Goal: Information Seeking & Learning: Find specific fact

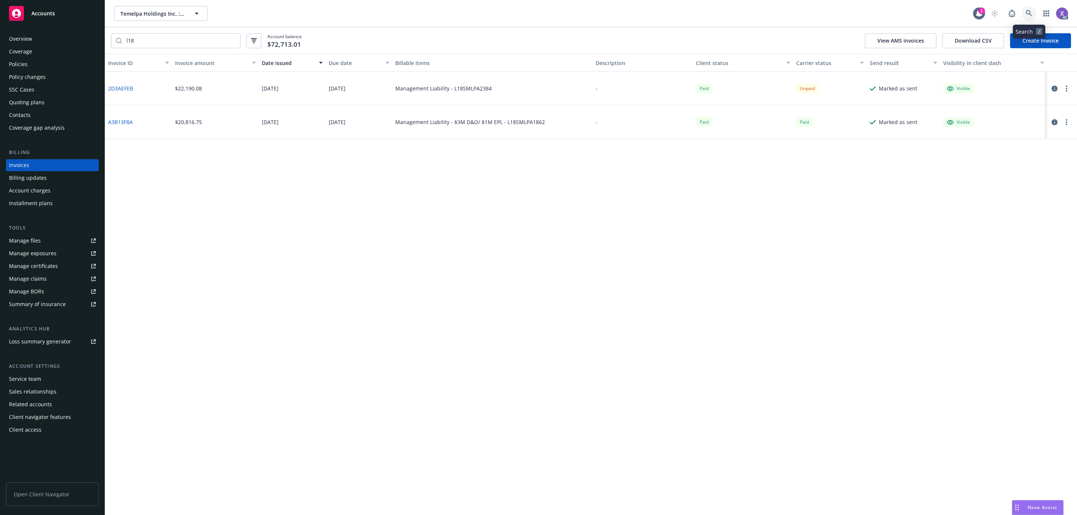
click at [1031, 13] on icon at bounding box center [1028, 13] width 7 height 7
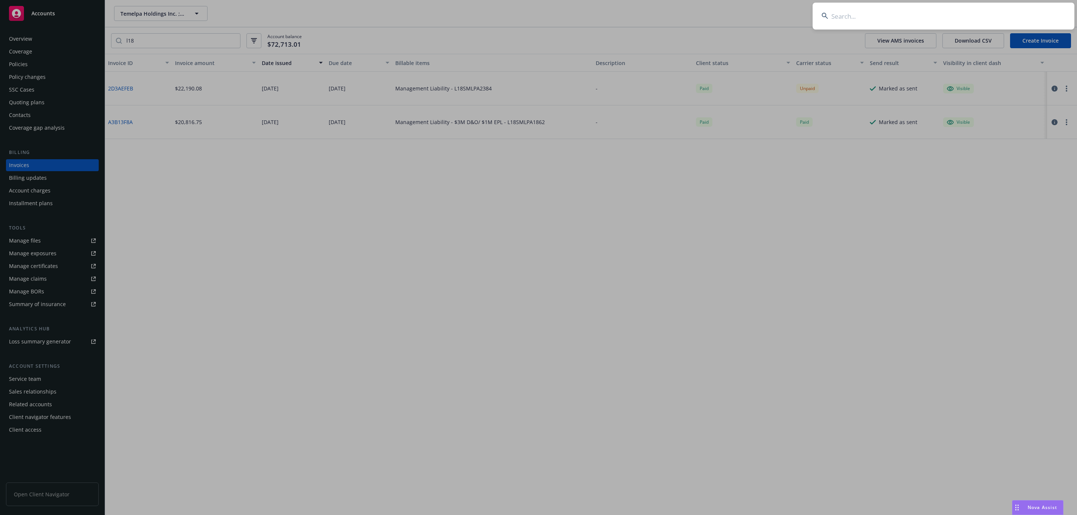
click at [876, 22] on input at bounding box center [943, 16] width 262 height 27
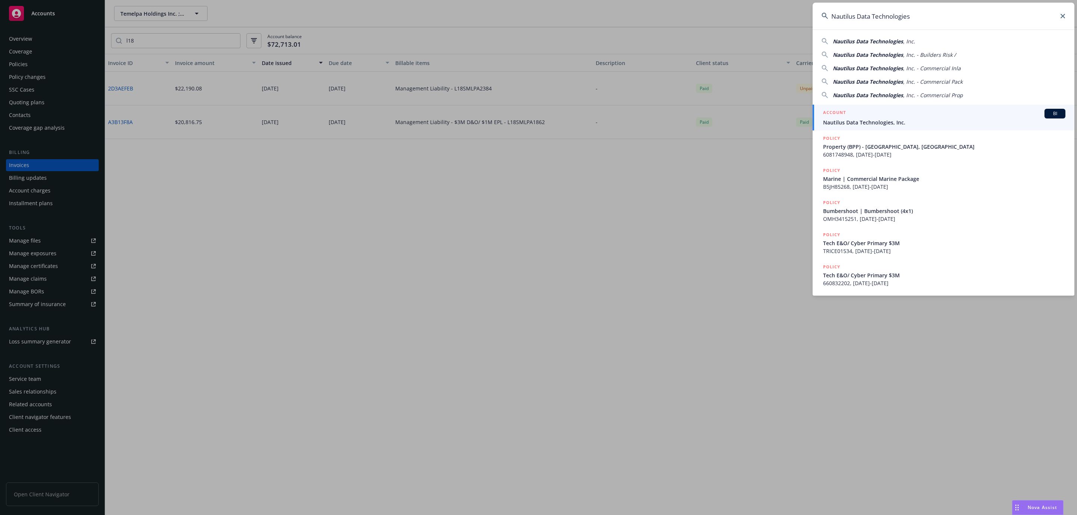
type input "Nautilus Data Technologies"
click at [857, 123] on span "Nautilus Data Technologies, Inc." at bounding box center [944, 122] width 242 height 8
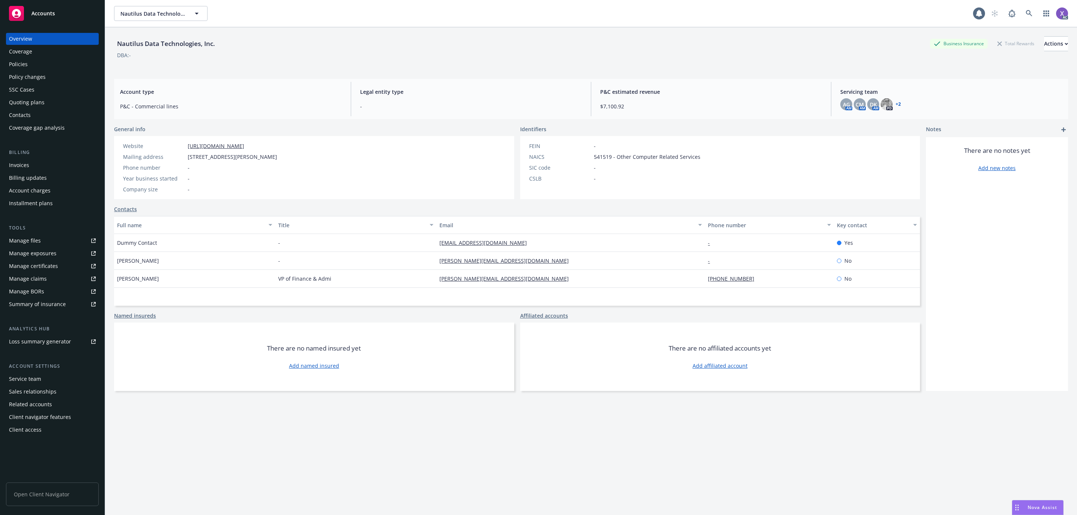
click at [22, 169] on div "Invoices" at bounding box center [19, 165] width 20 height 12
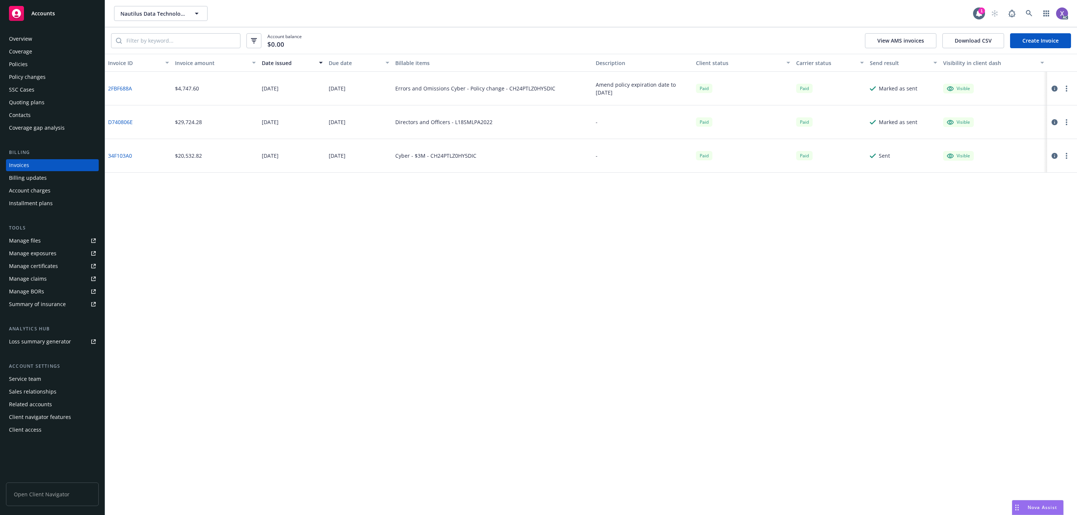
click at [21, 61] on div "Policies" at bounding box center [18, 64] width 19 height 12
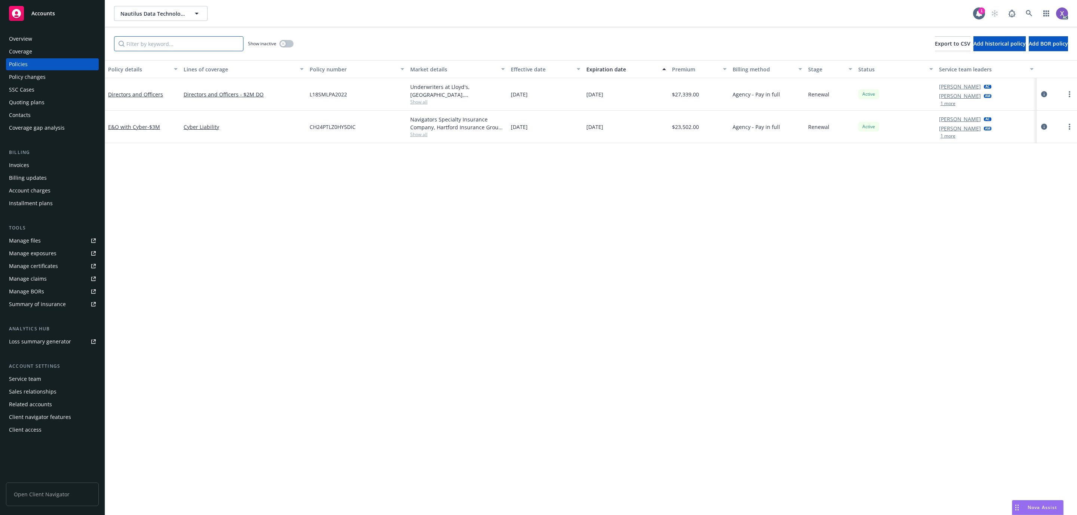
click at [174, 41] on input "Filter by keyword..." at bounding box center [178, 43] width 129 height 15
paste input "CH24PTLZ"
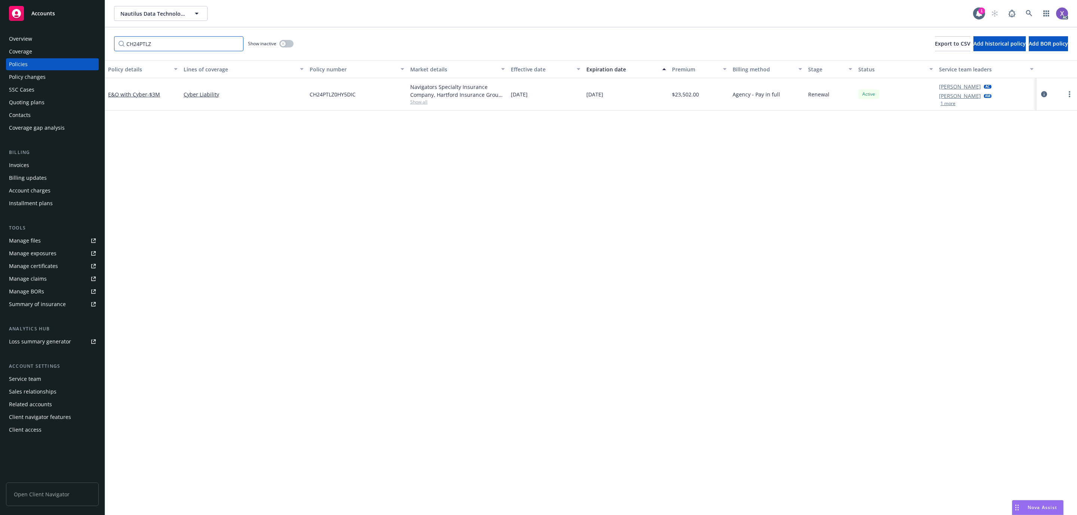
type input "CH24PTLZ"
click at [17, 165] on div "Invoices" at bounding box center [19, 165] width 20 height 12
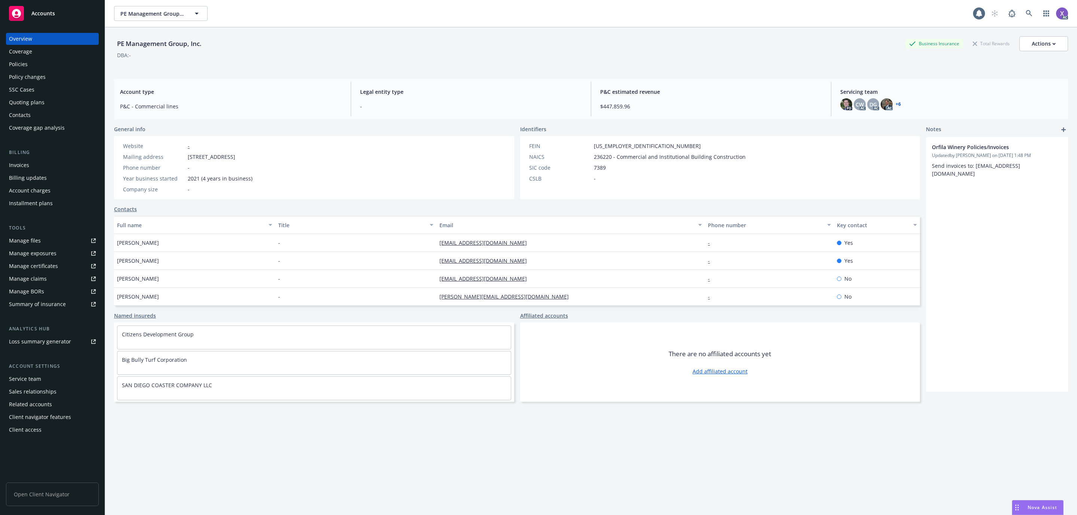
click at [13, 62] on div "Policies" at bounding box center [18, 64] width 19 height 12
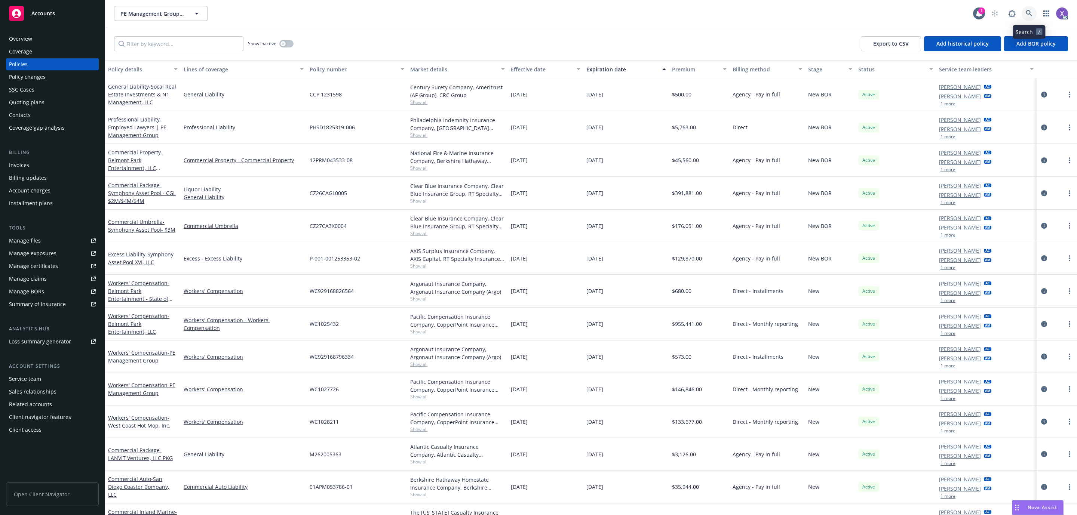
click at [1030, 15] on icon at bounding box center [1028, 13] width 7 height 7
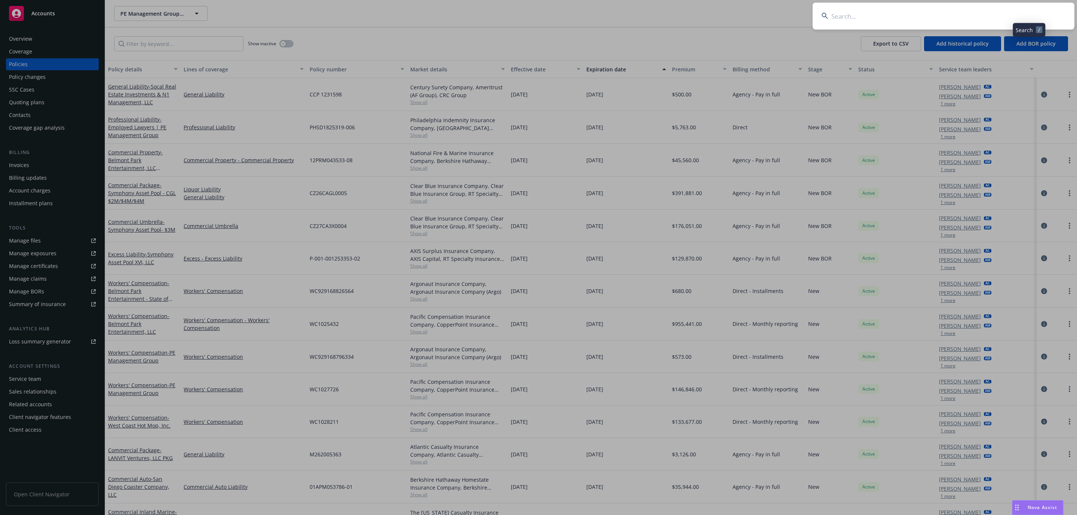
click at [901, 25] on input at bounding box center [943, 16] width 262 height 27
type input "GL 2032193B"
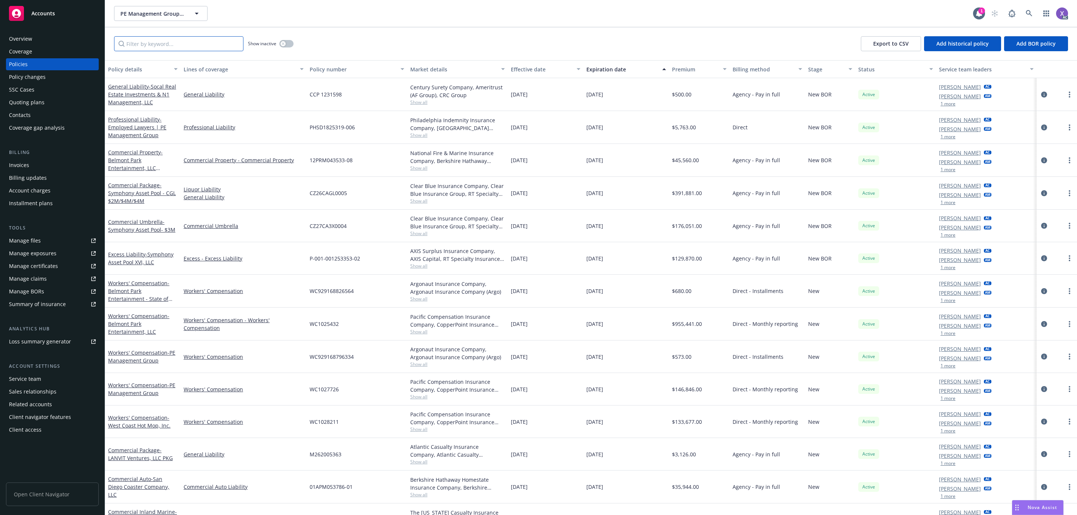
paste input "GL 2032193B"
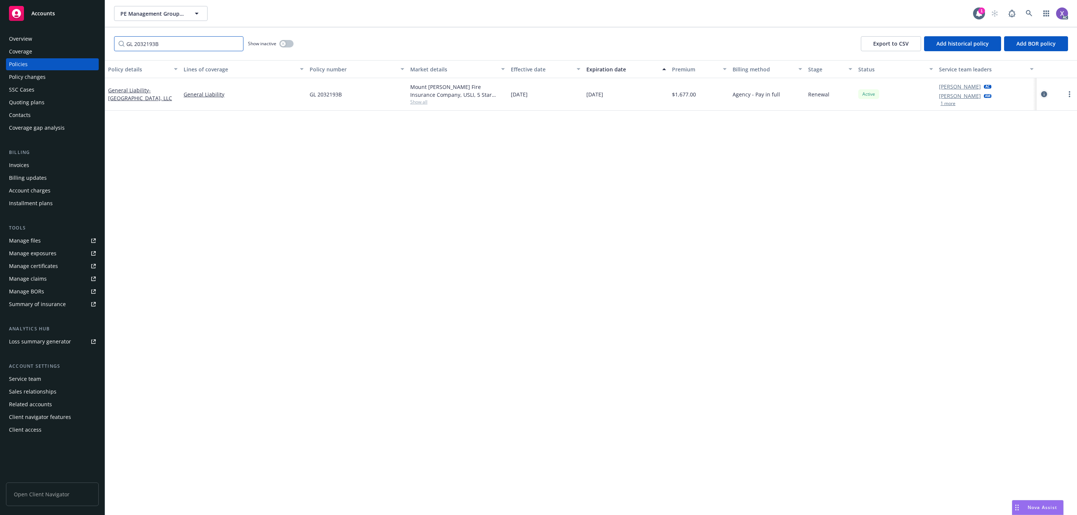
type input "GL 2032193B"
click at [1043, 94] on icon "circleInformation" at bounding box center [1044, 94] width 6 height 6
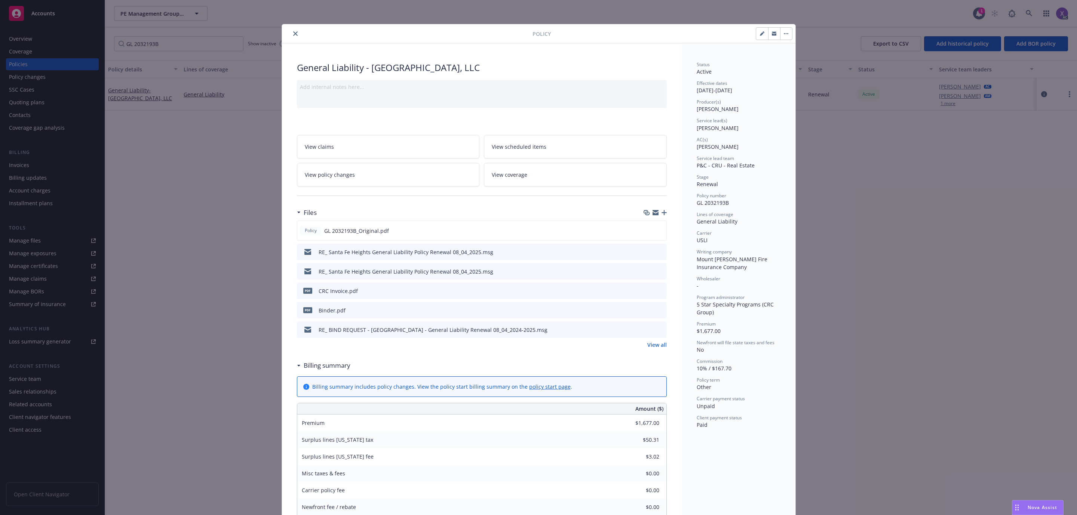
drag, startPoint x: 713, startPoint y: 303, endPoint x: 702, endPoint y: 307, distance: 11.8
click at [712, 303] on span "5 Star Specialty Programs (CRC Group)" at bounding box center [735, 308] width 79 height 15
click at [696, 298] on span "Program administrator" at bounding box center [720, 297] width 48 height 6
drag, startPoint x: 689, startPoint y: 293, endPoint x: 741, endPoint y: 297, distance: 51.7
click at [741, 297] on div "Status Active Effective dates 08/04/2025 - 07/26/2026 Producer(s) Jeff Simpson …" at bounding box center [738, 454] width 114 height 822
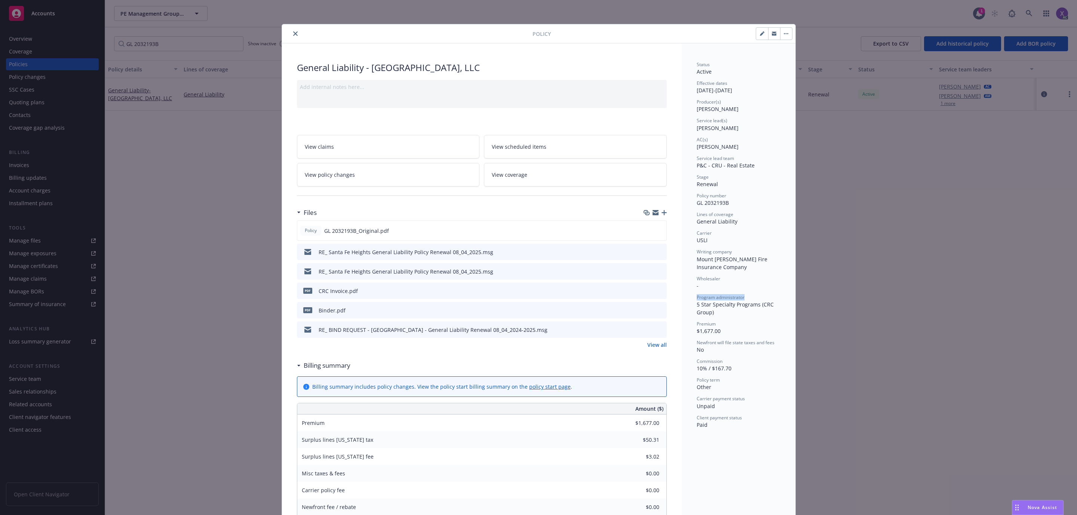
copy span "Program administrator"
click at [293, 33] on icon "close" at bounding box center [295, 33] width 4 height 4
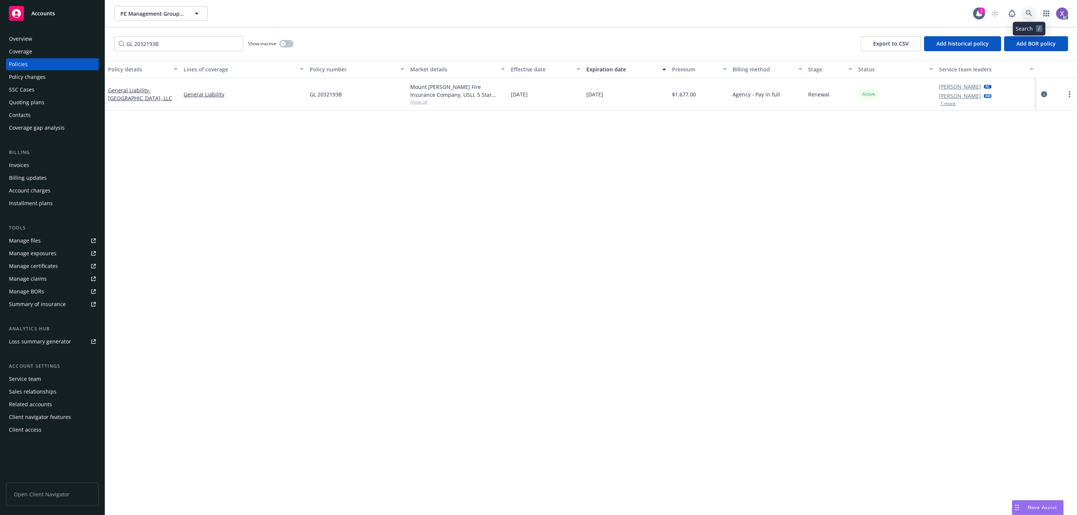
click at [1031, 13] on icon at bounding box center [1028, 13] width 7 height 7
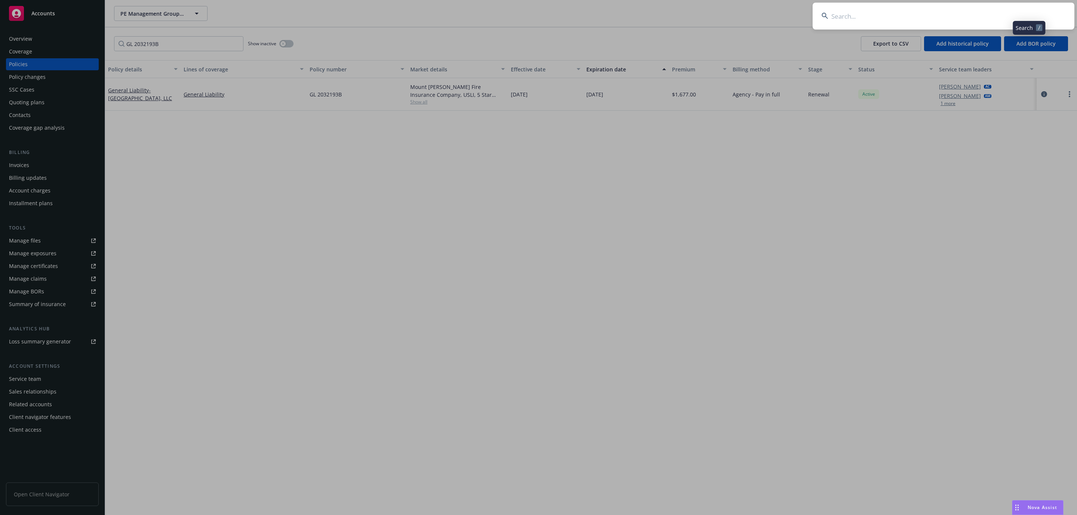
click at [963, 11] on input at bounding box center [943, 16] width 262 height 27
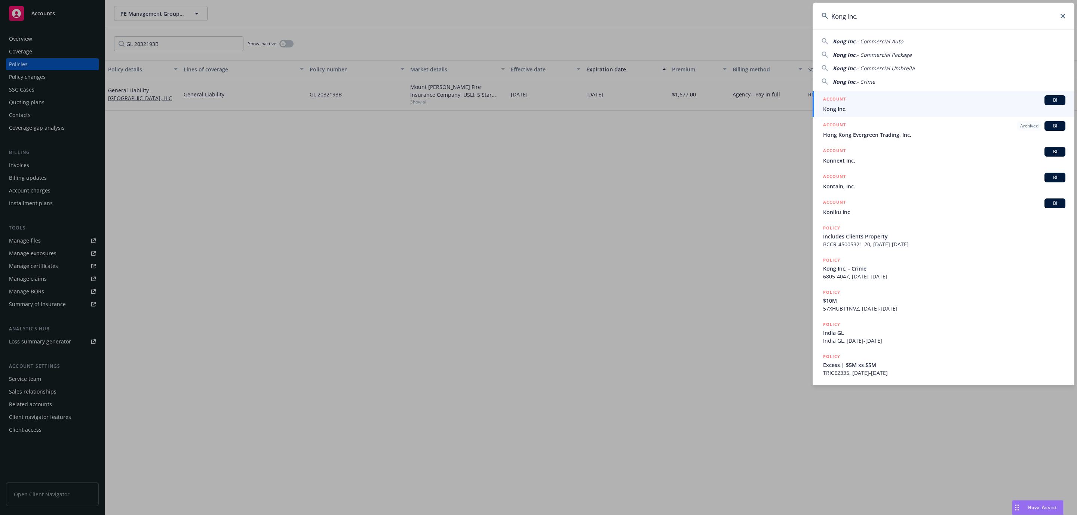
type input "Kong Inc."
click at [849, 110] on span "Kong Inc." at bounding box center [944, 109] width 242 height 8
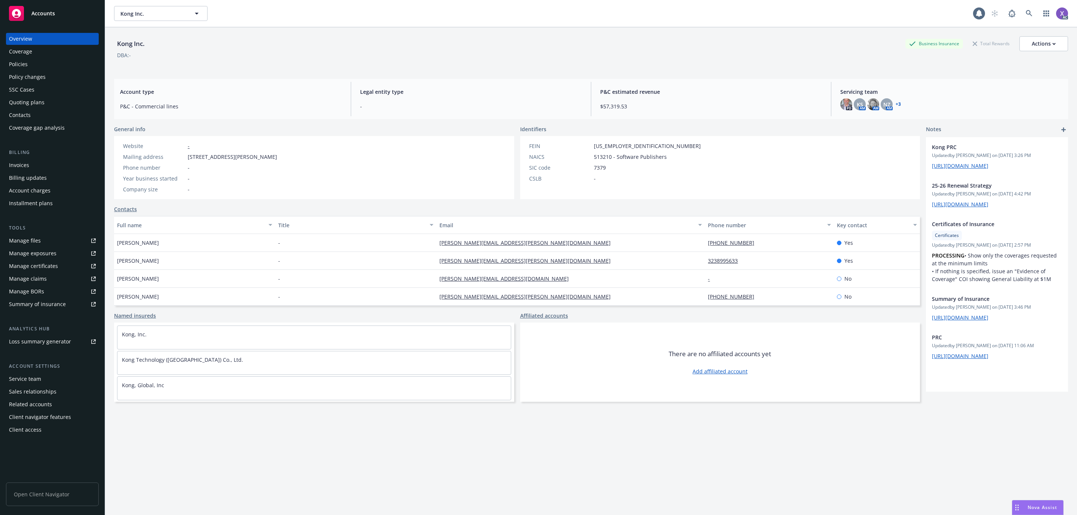
click at [19, 65] on div "Policies" at bounding box center [18, 64] width 19 height 12
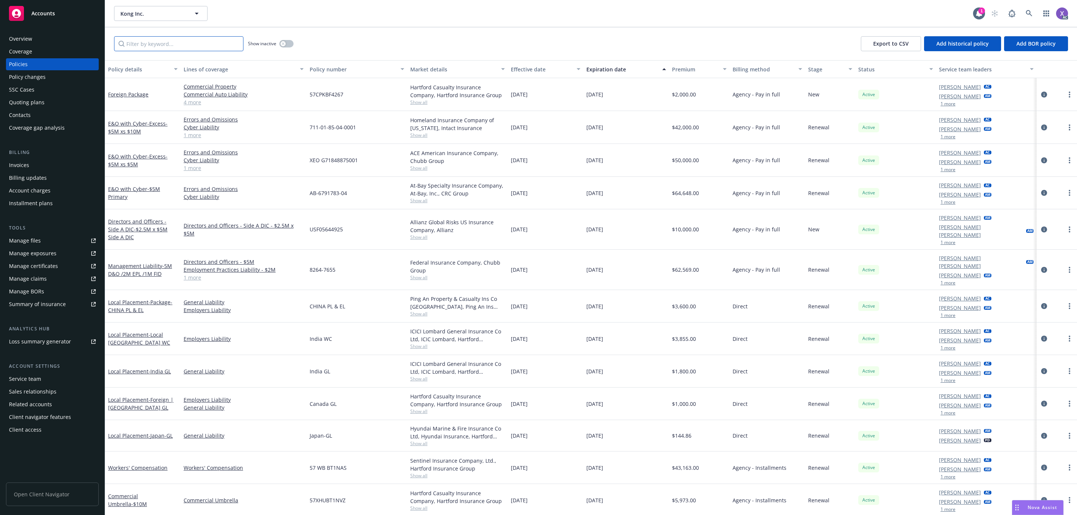
click at [202, 43] on input "Filter by keyword..." at bounding box center [178, 43] width 129 height 15
paste input "USF05644925"
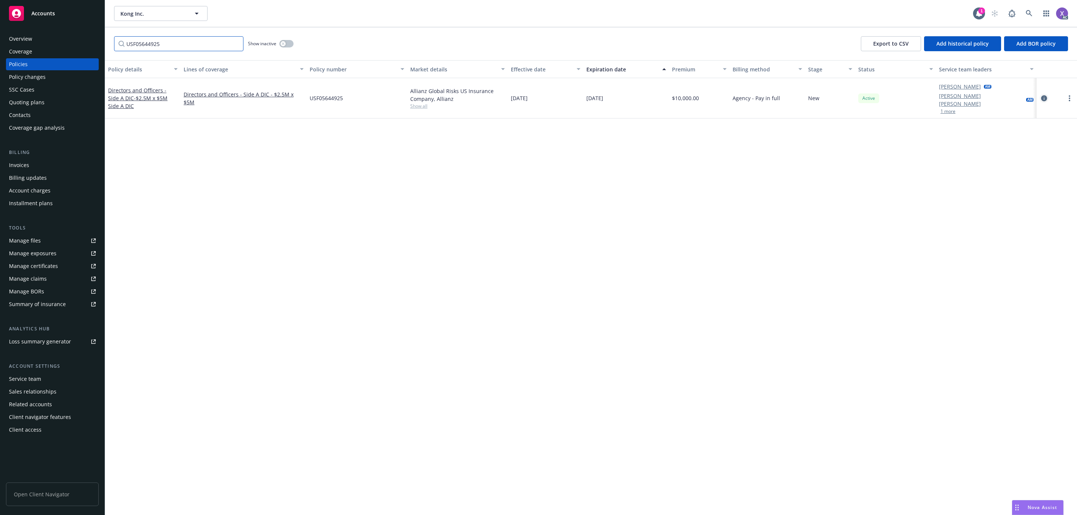
type input "USF05644925"
click at [1044, 95] on icon "circleInformation" at bounding box center [1044, 98] width 6 height 6
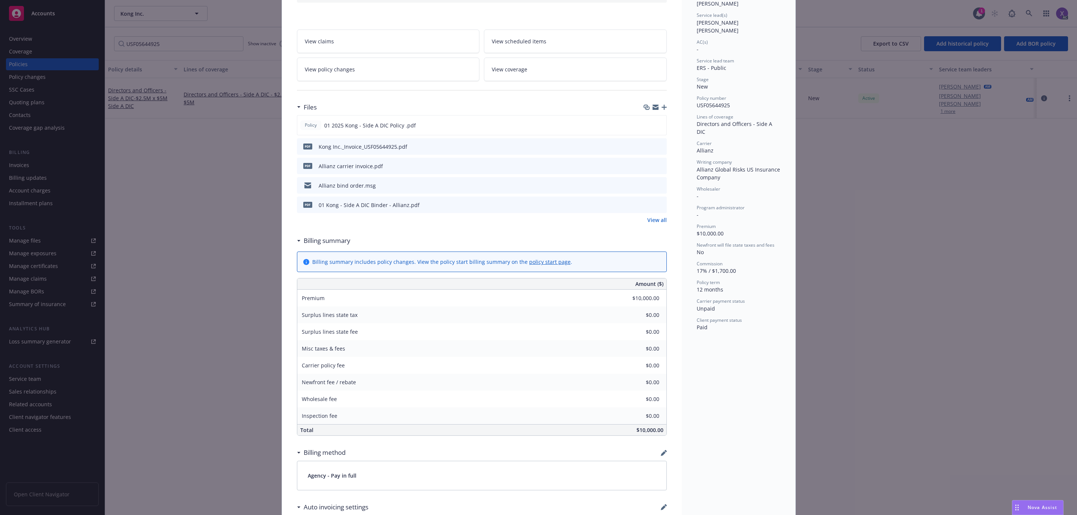
scroll to position [112, 0]
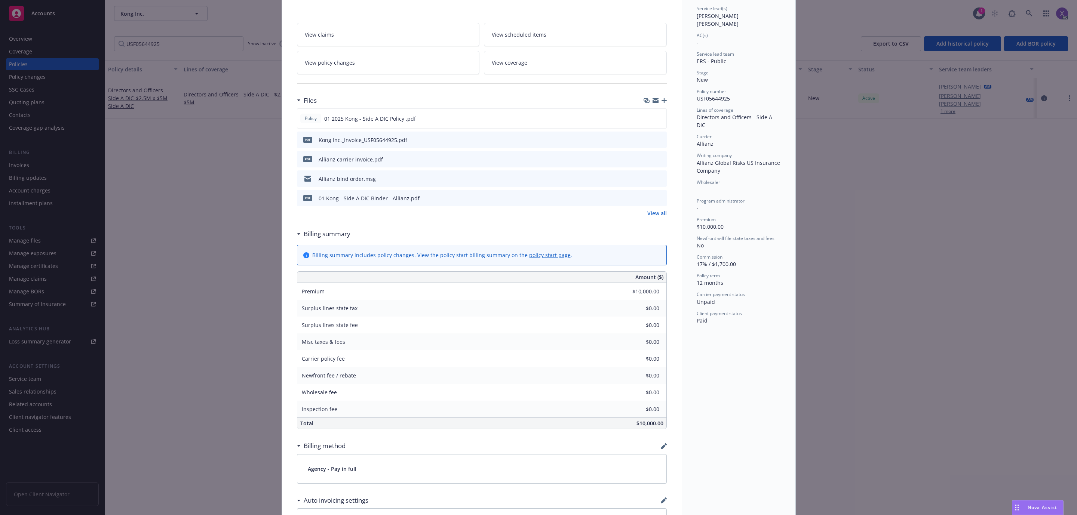
click at [652, 214] on link "View all" at bounding box center [656, 213] width 19 height 8
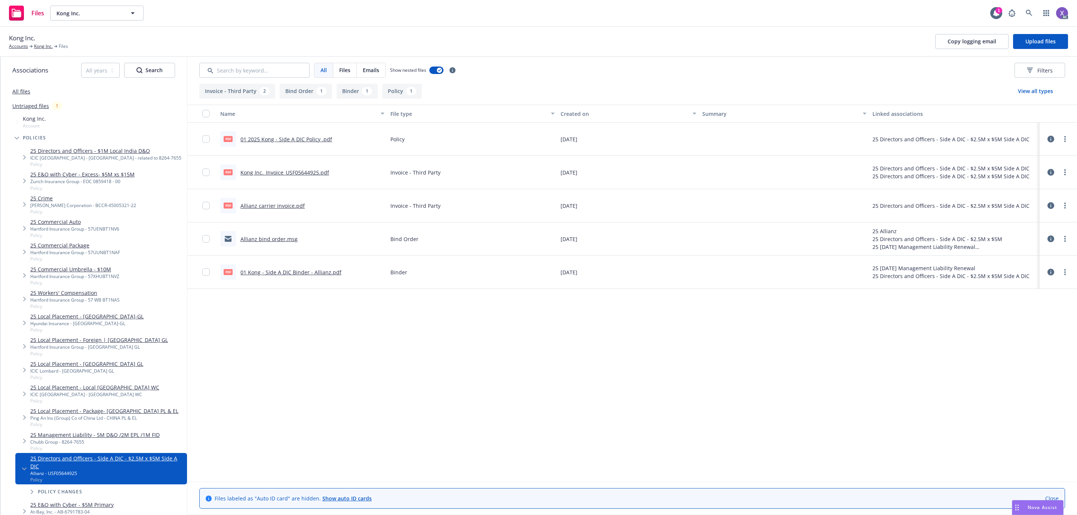
click at [317, 173] on link "Kong Inc._Invoice_USF05644925.pdf" at bounding box center [284, 172] width 89 height 7
click at [1023, 12] on link at bounding box center [1028, 13] width 15 height 15
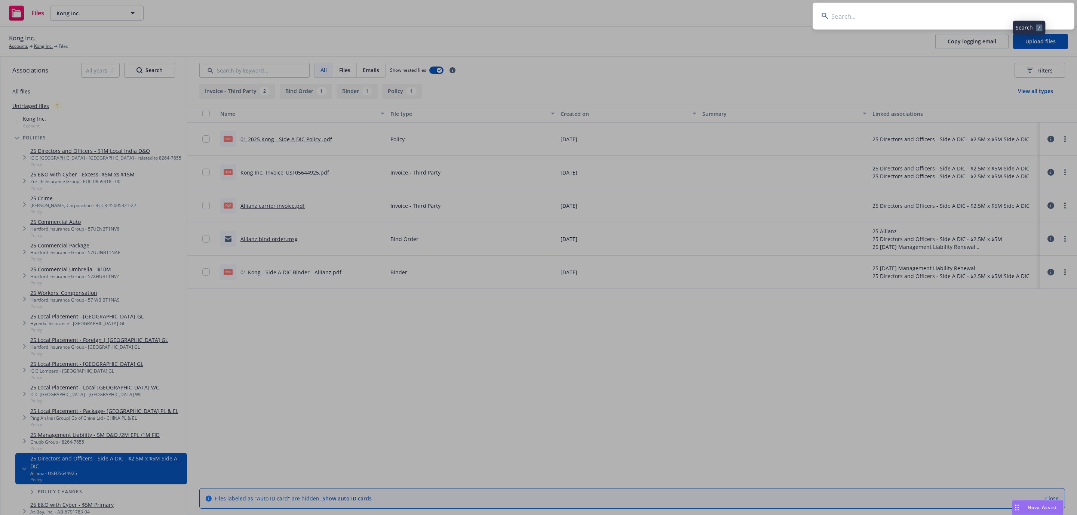
click at [933, 15] on input at bounding box center [943, 16] width 262 height 27
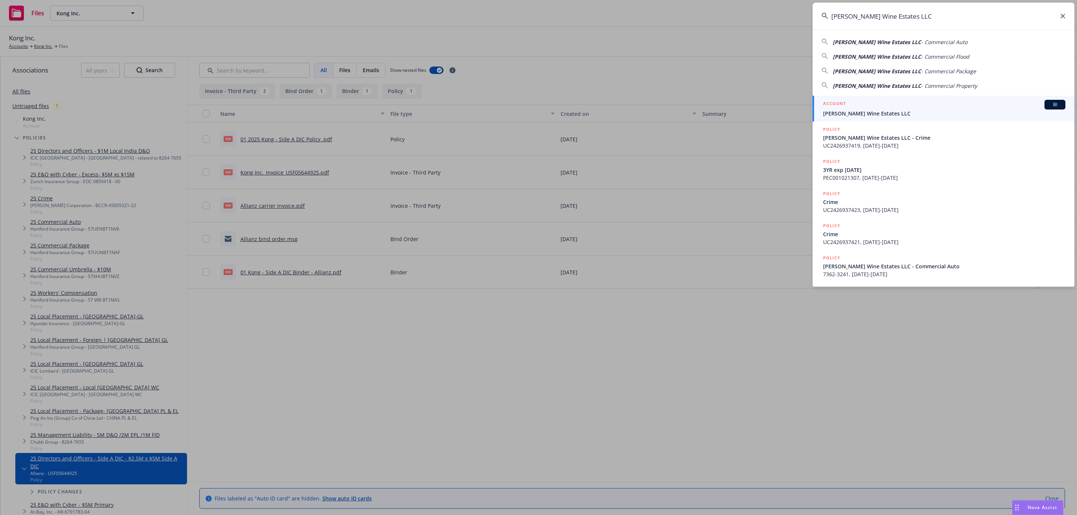
type input "Lawrence Wine Estates LLC"
click at [889, 114] on span "Lawrence Wine Estates LLC" at bounding box center [944, 114] width 242 height 8
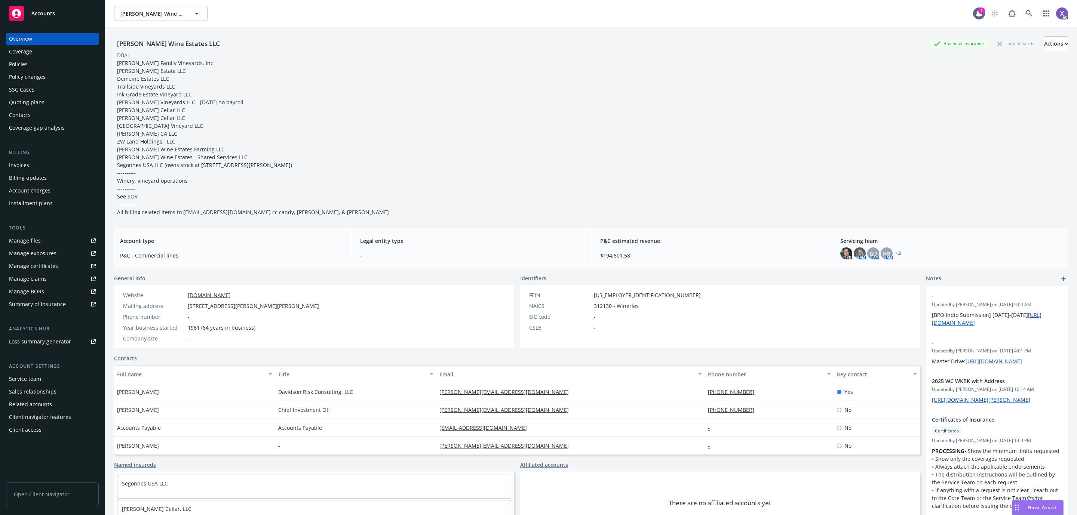
click at [21, 167] on div "Invoices" at bounding box center [19, 165] width 20 height 12
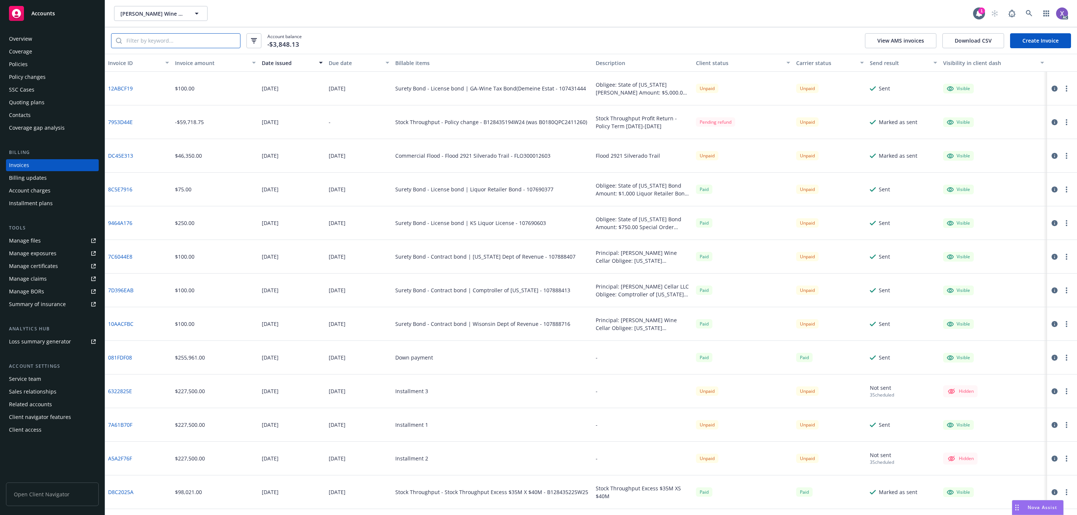
click at [194, 45] on input "search" at bounding box center [181, 41] width 118 height 14
paste input "107690377"
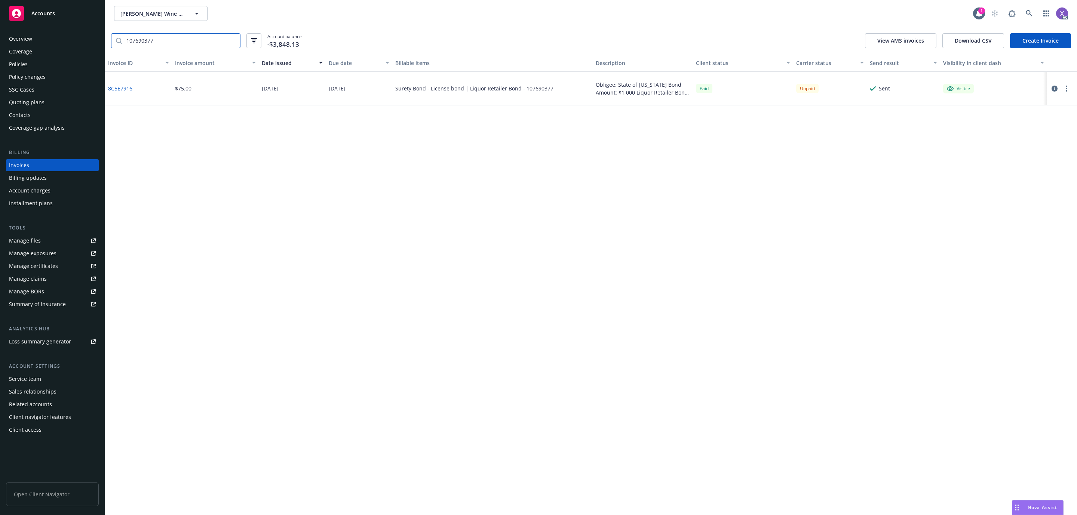
type input "107690377"
click at [15, 65] on div "Policies" at bounding box center [18, 64] width 19 height 12
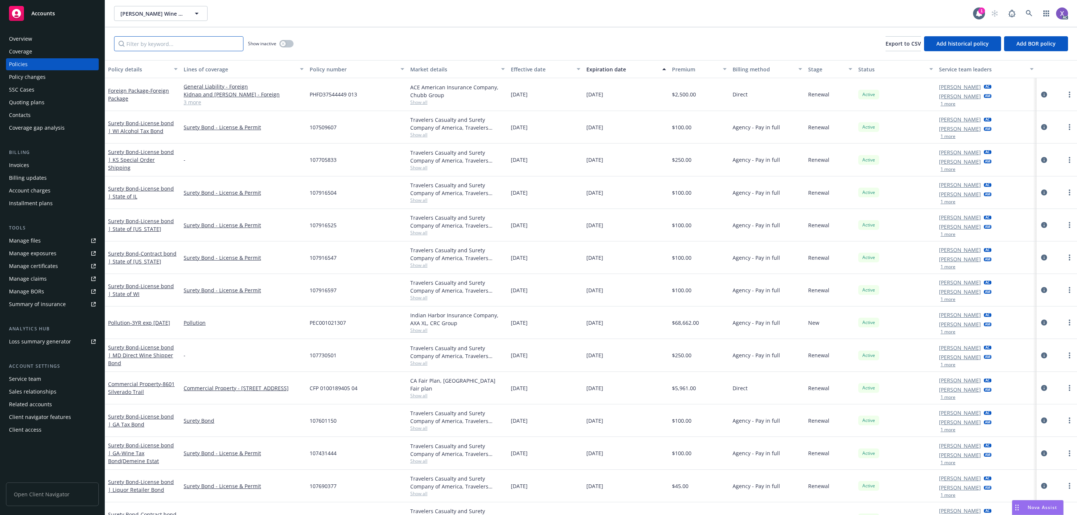
drag, startPoint x: 184, startPoint y: 48, endPoint x: 178, endPoint y: 50, distance: 5.8
click at [182, 47] on input "Filter by keyword..." at bounding box center [178, 43] width 129 height 15
paste input "107690377"
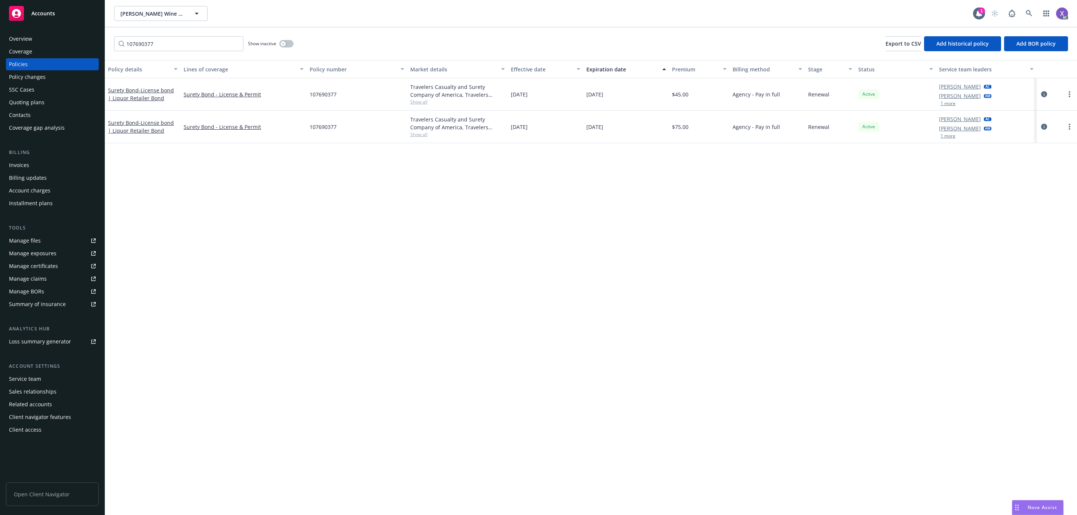
drag, startPoint x: 538, startPoint y: 130, endPoint x: 510, endPoint y: 135, distance: 28.5
click at [510, 135] on div "08/23/2025" at bounding box center [546, 127] width 76 height 33
copy span "08/23/2025"
drag, startPoint x: 151, startPoint y: 42, endPoint x: 102, endPoint y: 39, distance: 48.7
click at [102, 39] on div "Accounts Overview Coverage Policies Policy changes SSC Cases Quoting plans Cont…" at bounding box center [538, 257] width 1077 height 515
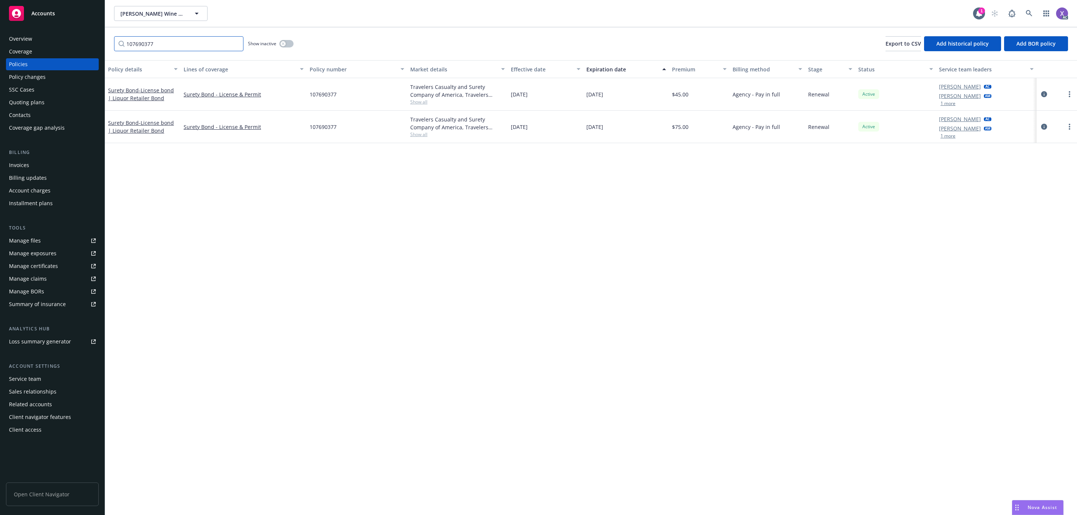
paste input "603"
drag, startPoint x: 168, startPoint y: 45, endPoint x: 71, endPoint y: 34, distance: 98.3
click at [71, 34] on div "Accounts Overview Coverage Policies Policy changes SSC Cases Quoting plans Cont…" at bounding box center [538, 257] width 1077 height 515
paste input "888407"
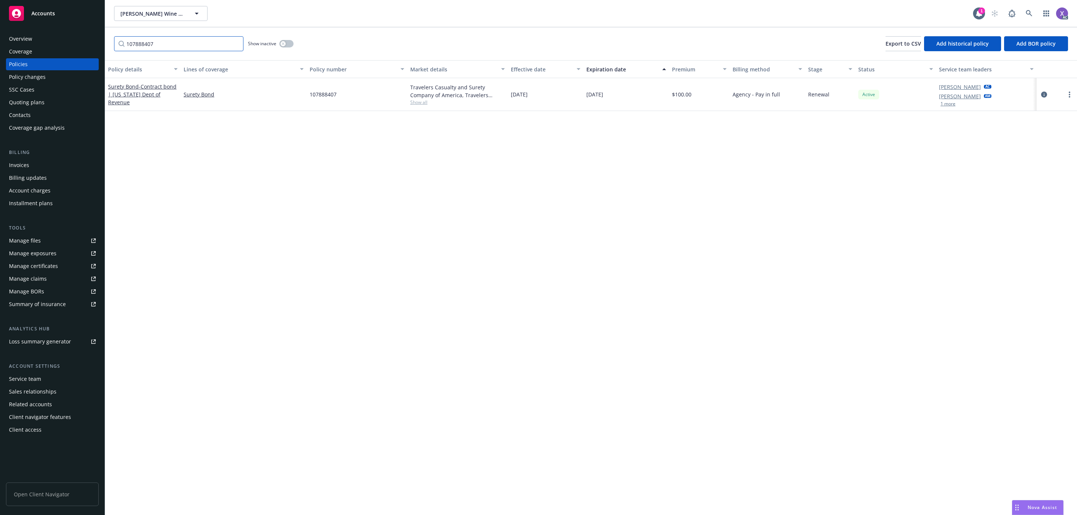
drag, startPoint x: 168, startPoint y: 40, endPoint x: 83, endPoint y: 45, distance: 85.0
click at [83, 45] on div "Accounts Overview Coverage Policies Policy changes SSC Cases Quoting plans Cont…" at bounding box center [538, 257] width 1077 height 515
paste input "13"
drag, startPoint x: 151, startPoint y: 45, endPoint x: 106, endPoint y: 41, distance: 45.8
click at [109, 42] on div "107888413 Show inactive Export to CSV Add historical policy Add BOR policy" at bounding box center [591, 43] width 972 height 33
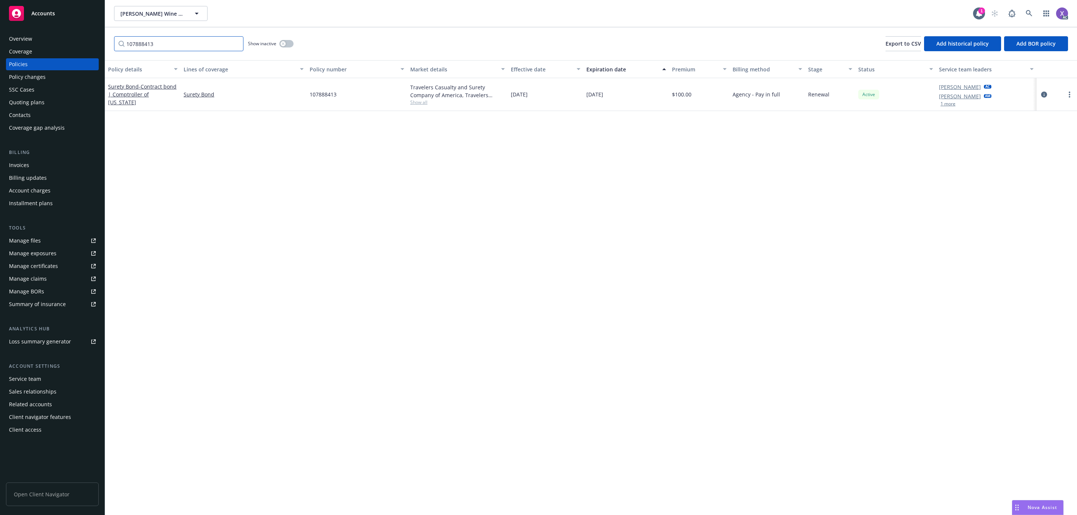
paste input "716"
type input "107888716"
click at [1027, 12] on icon at bounding box center [1028, 13] width 7 height 7
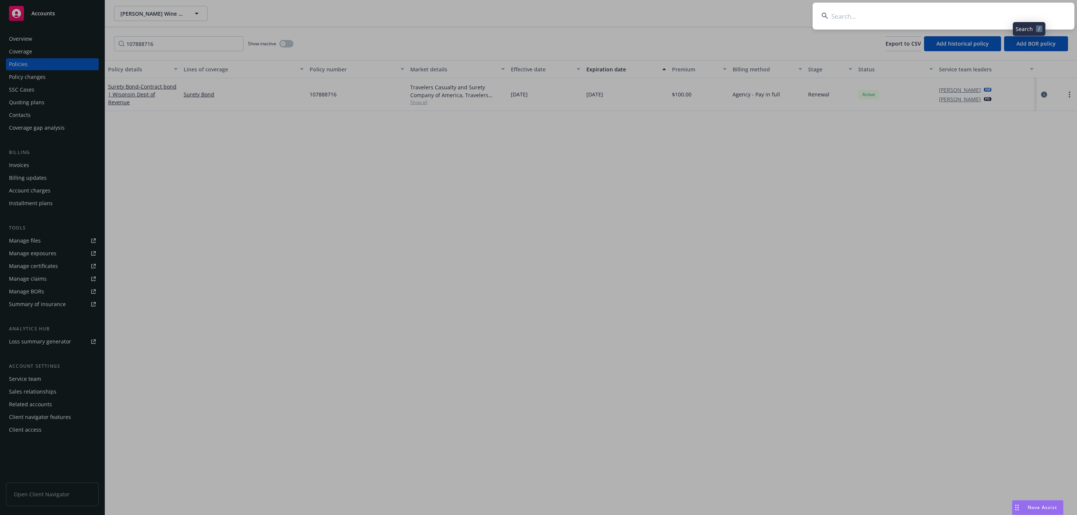
drag, startPoint x: 1027, startPoint y: 12, endPoint x: 896, endPoint y: 13, distance: 131.2
click at [896, 13] on input at bounding box center [943, 16] width 262 height 27
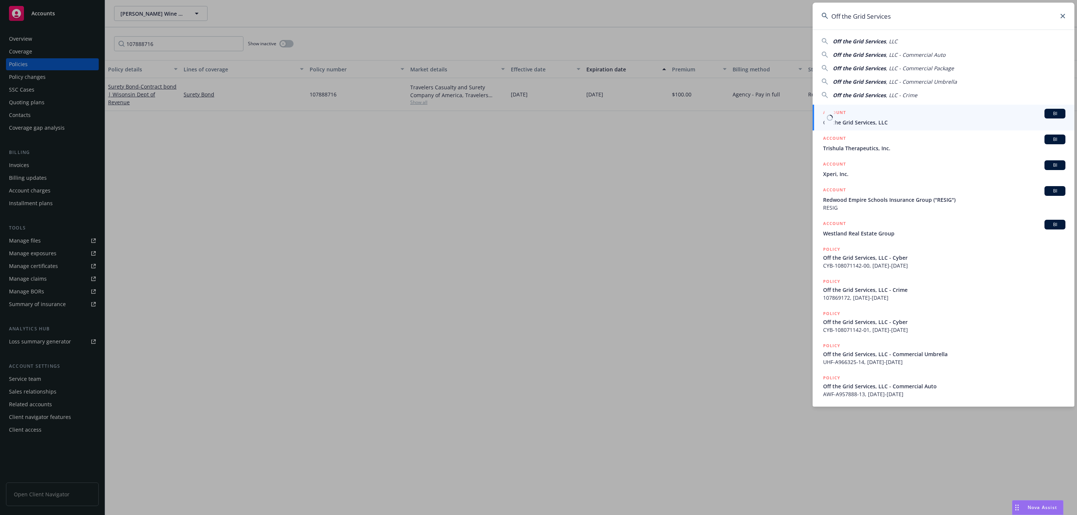
type input "Off the Grid Services"
click at [854, 118] on div "ACCOUNT BI Off the Grid Services, LLC" at bounding box center [944, 118] width 242 height 18
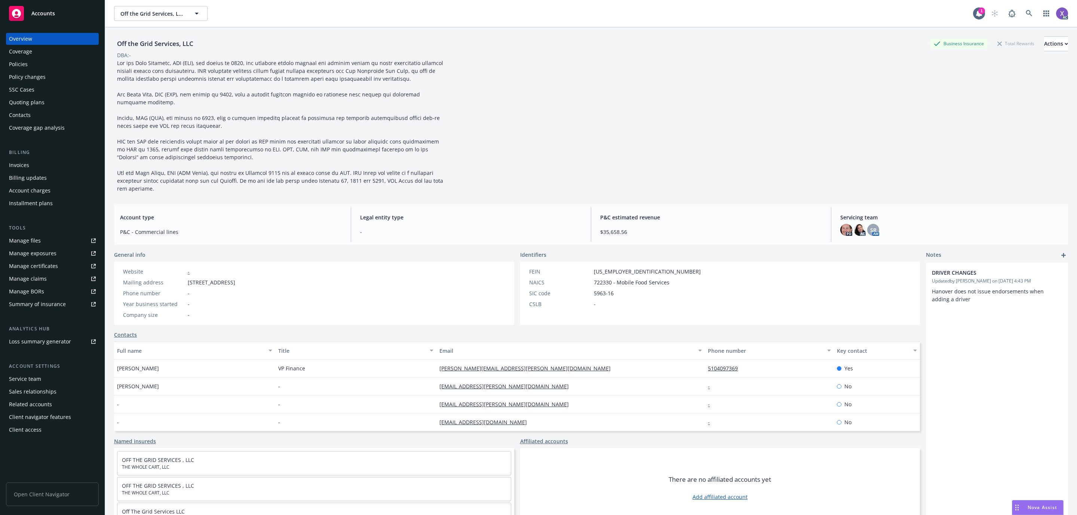
click at [19, 68] on div "Policies" at bounding box center [18, 64] width 19 height 12
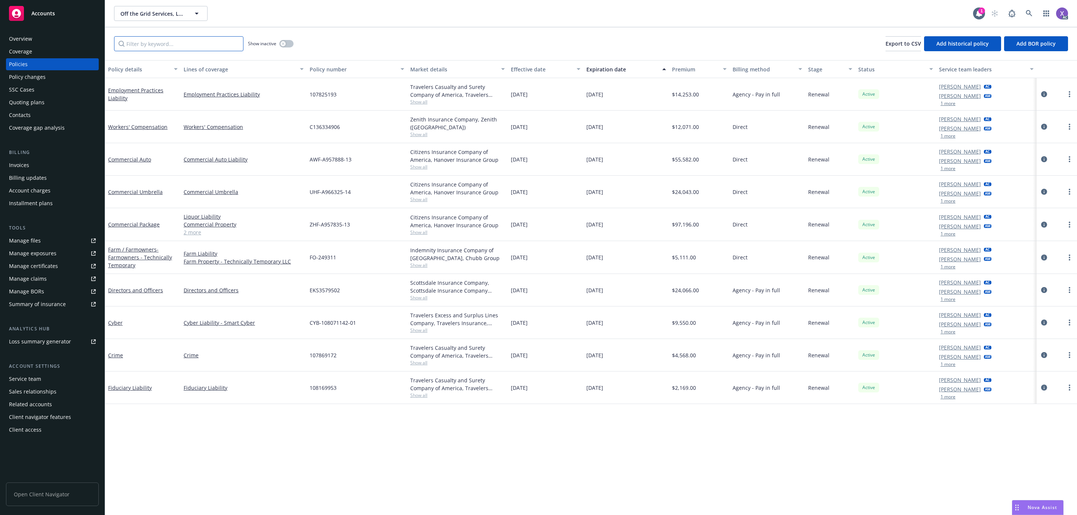
click at [183, 50] on div "Show inactive Export to CSV Add historical policy Add BOR policy" at bounding box center [591, 43] width 972 height 33
click at [183, 47] on input "Filter by keyword..." at bounding box center [178, 43] width 129 height 15
paste input "CYB-108071142-01"
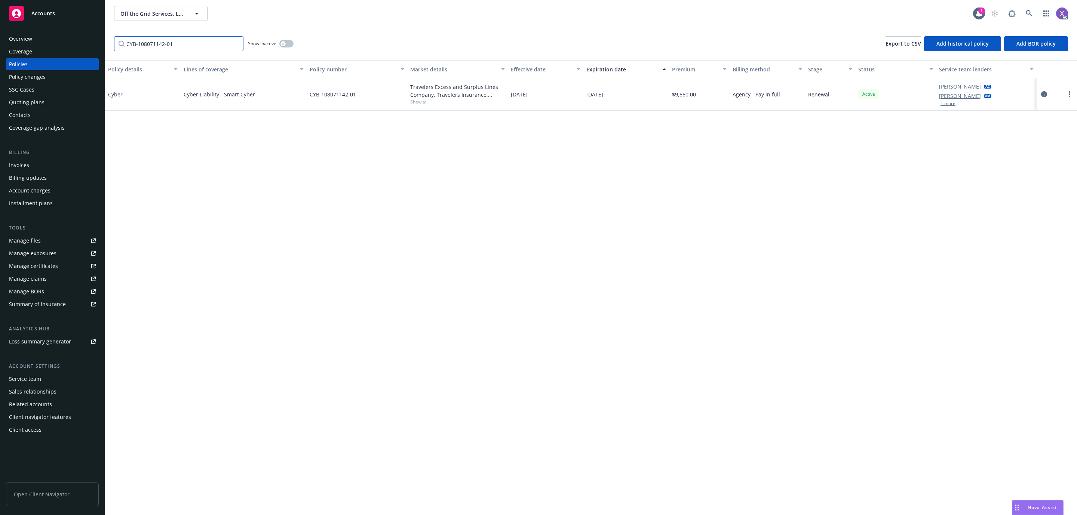
drag, startPoint x: 145, startPoint y: 46, endPoint x: 98, endPoint y: 46, distance: 47.1
click at [98, 46] on div "Accounts Overview Coverage Policies Policy changes SSC Cases Quoting plans Cont…" at bounding box center [538, 257] width 1077 height 515
paste input "107869172"
type input "107869172"
click at [22, 164] on div "Invoices" at bounding box center [19, 165] width 20 height 12
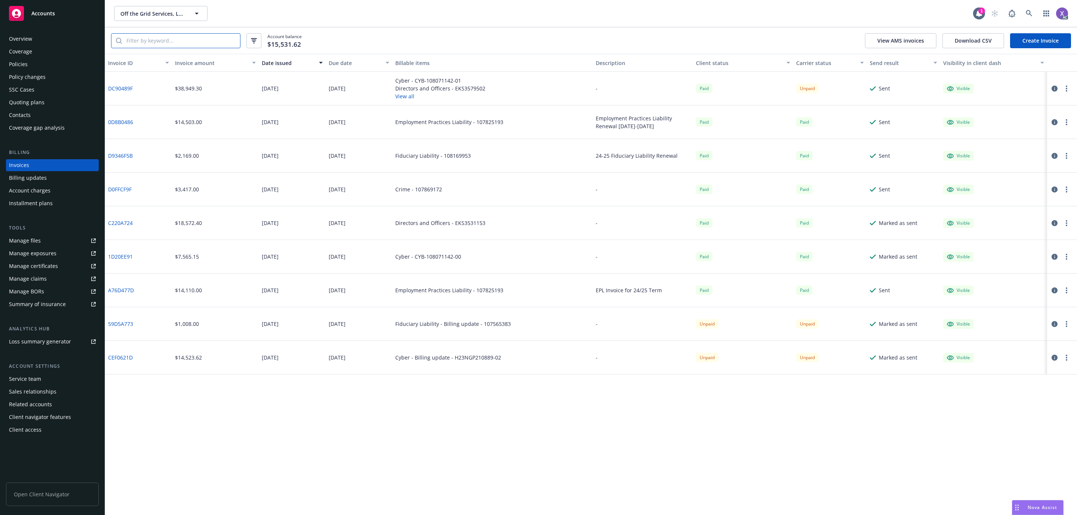
click at [151, 41] on input "search" at bounding box center [181, 41] width 118 height 14
paste input "107869172"
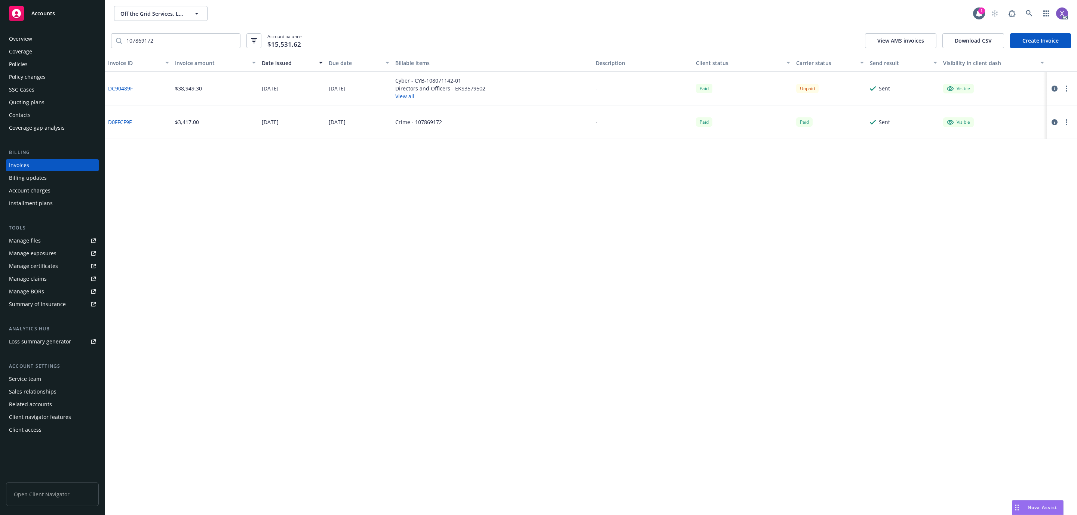
click at [24, 165] on div "Invoices" at bounding box center [19, 165] width 20 height 12
drag, startPoint x: 158, startPoint y: 43, endPoint x: 91, endPoint y: 39, distance: 67.4
click at [91, 39] on div "Accounts Overview Coverage Policies Policy changes SSC Cases Quoting plans Cont…" at bounding box center [538, 257] width 1077 height 515
paste input "CYB-108071142-01"
type input "CYB-108071142-01"
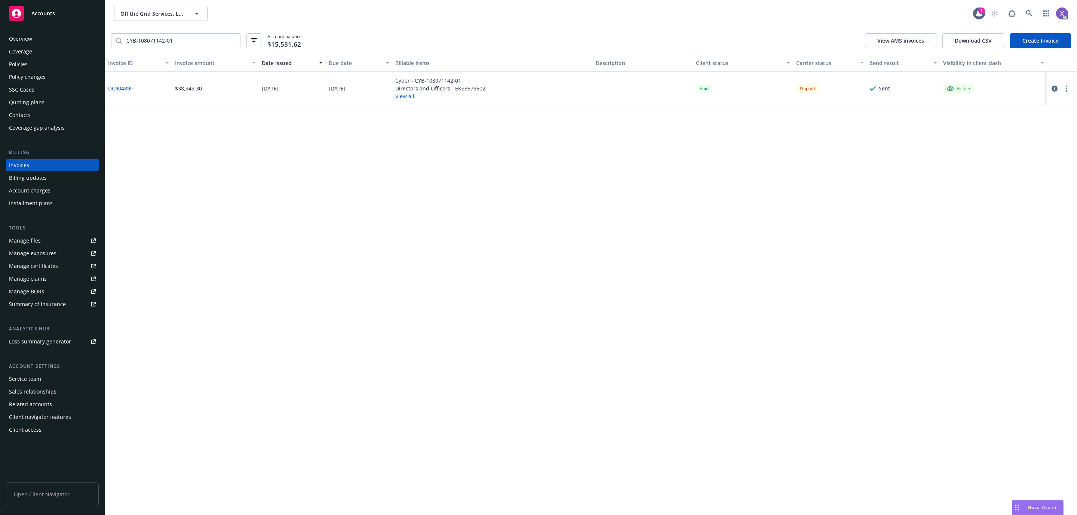
click at [124, 83] on div "DC90489F" at bounding box center [138, 89] width 67 height 34
click at [127, 91] on link "DC90489F" at bounding box center [120, 88] width 25 height 8
click at [18, 60] on div "Policies" at bounding box center [18, 64] width 19 height 12
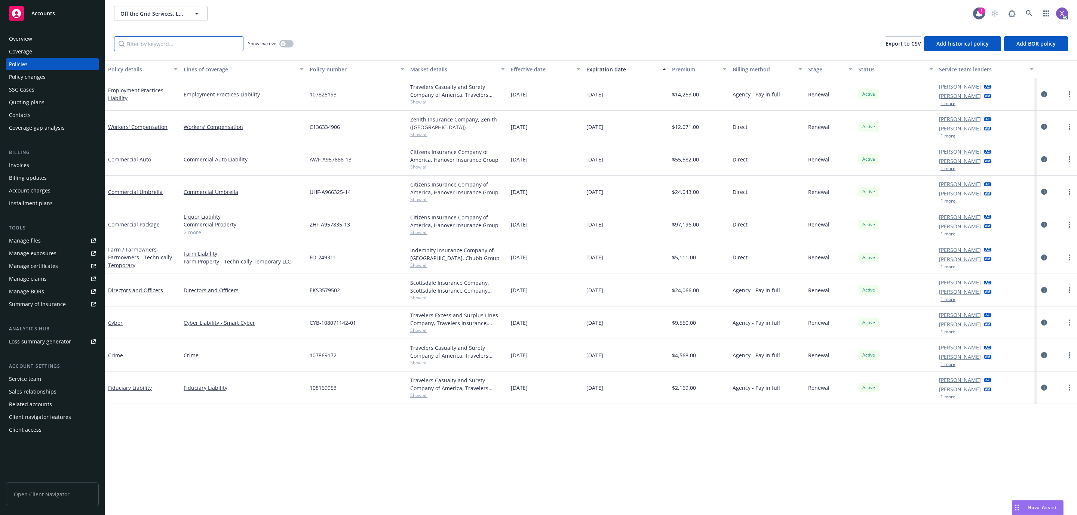
click at [215, 45] on input "Filter by keyword..." at bounding box center [178, 43] width 129 height 15
paste input "CYB-108071142-01"
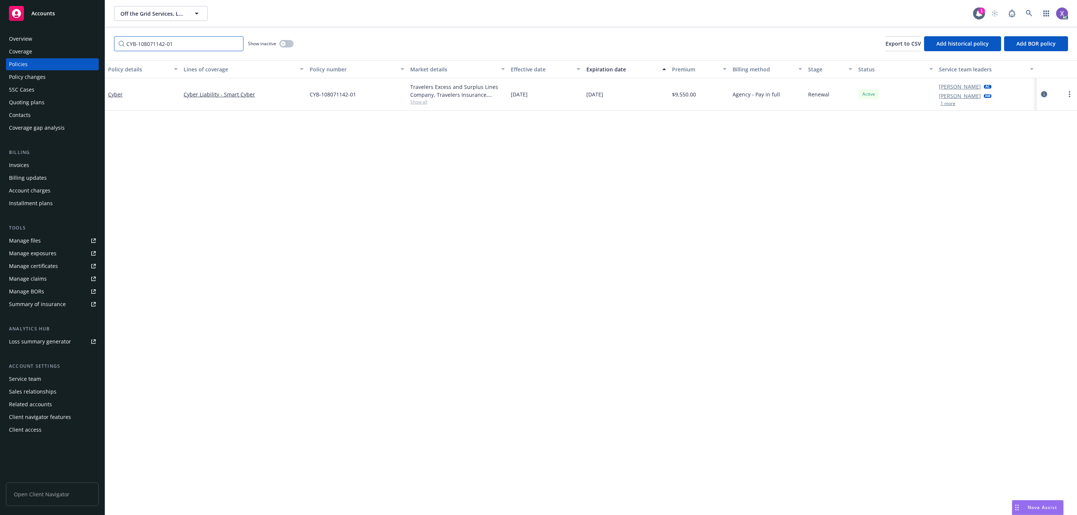
type input "CYB-108071142-01"
click at [1041, 91] on icon "circleInformation" at bounding box center [1044, 94] width 6 height 6
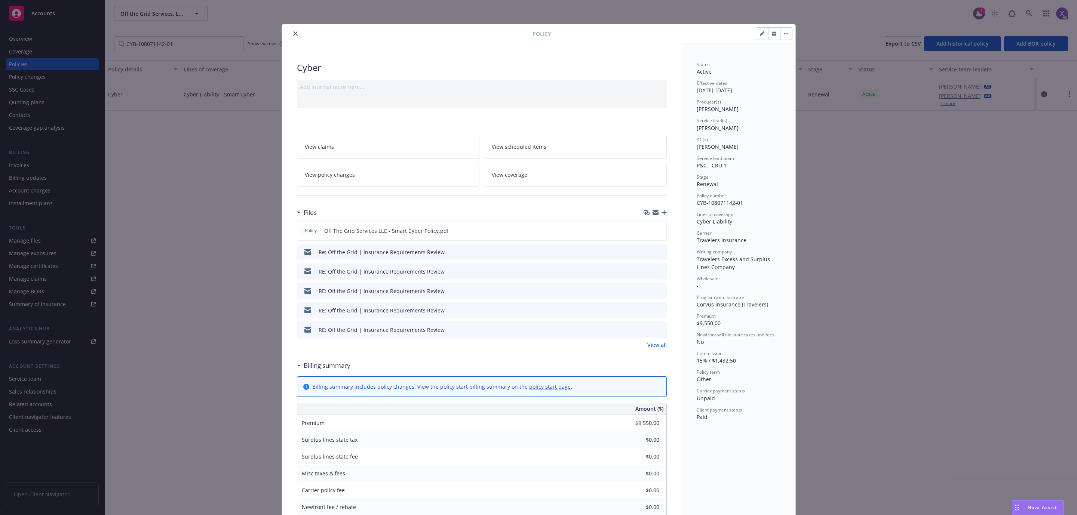
click at [647, 345] on link "View all" at bounding box center [656, 345] width 19 height 8
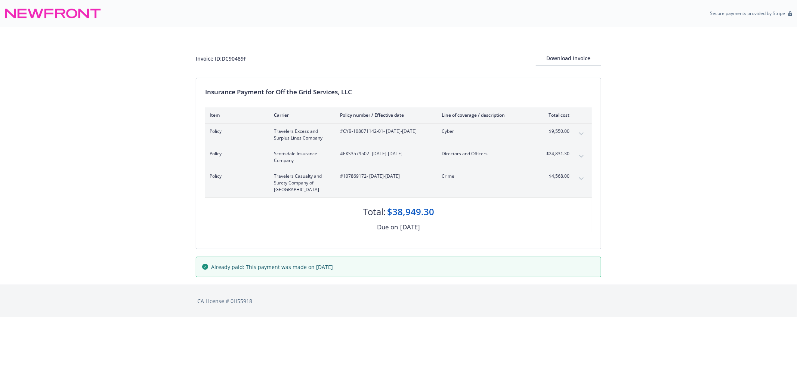
drag, startPoint x: 117, startPoint y: 167, endPoint x: 113, endPoint y: 167, distance: 4.9
click at [117, 167] on div "Invoice ID: DC90489F Download Invoice Insurance Payment for Off the Grid Servic…" at bounding box center [398, 156] width 797 height 258
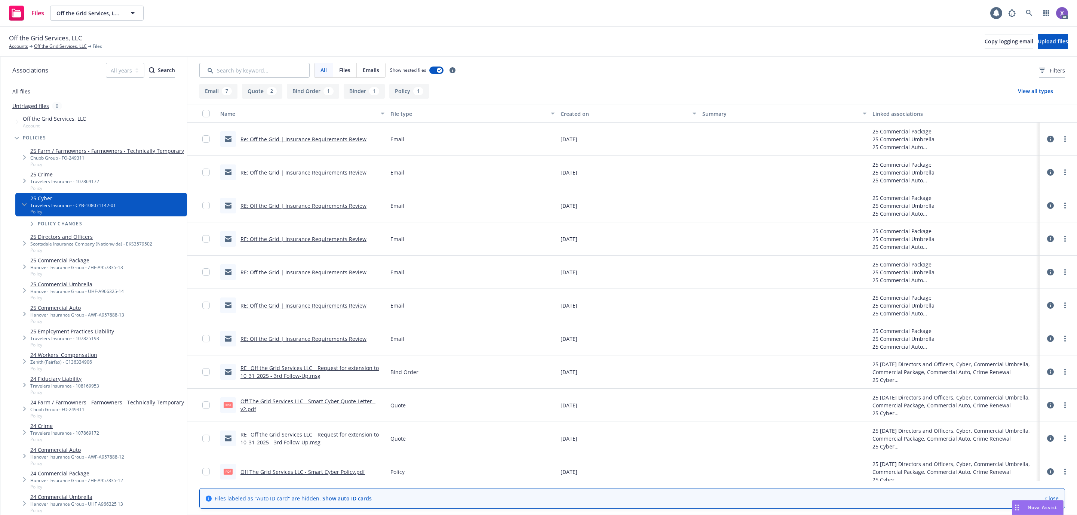
scroll to position [43, 0]
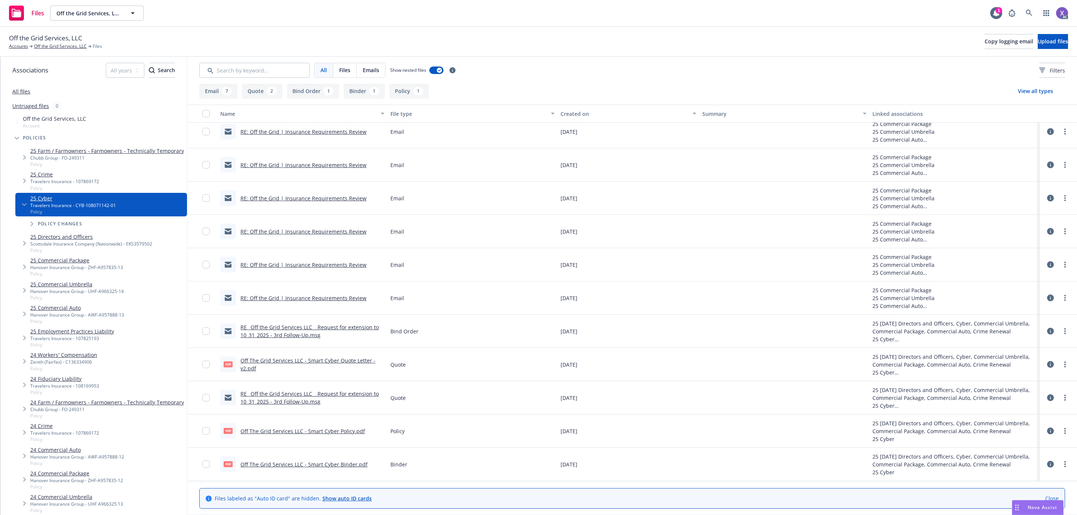
click at [314, 361] on link "Off The Grid Services LLC - Smart Cyber Quote Letter - v2.pdf" at bounding box center [307, 364] width 135 height 15
click at [335, 467] on link "Off The Grid Services LLC - Smart Cyber Binder.pdf" at bounding box center [303, 464] width 127 height 7
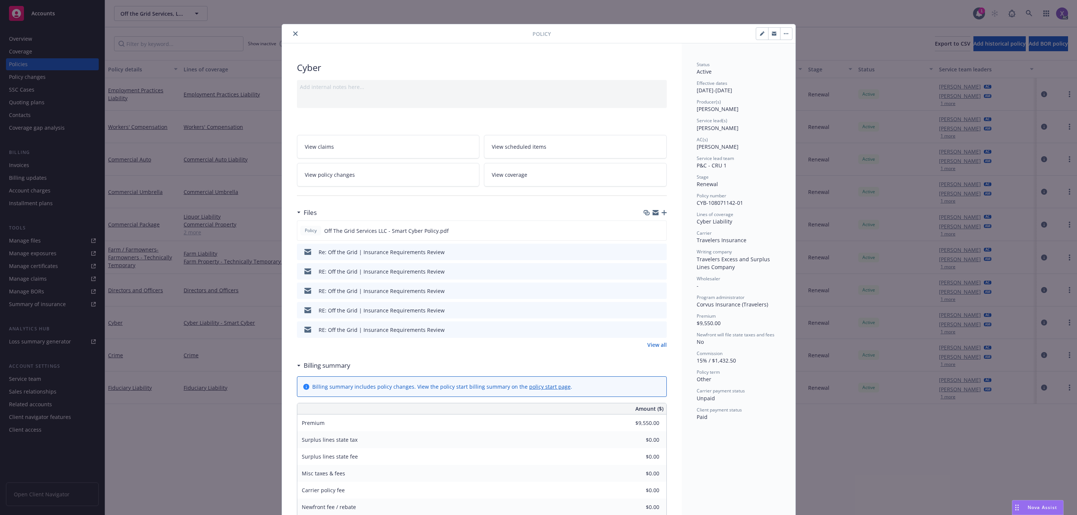
click at [293, 33] on icon "close" at bounding box center [295, 33] width 4 height 4
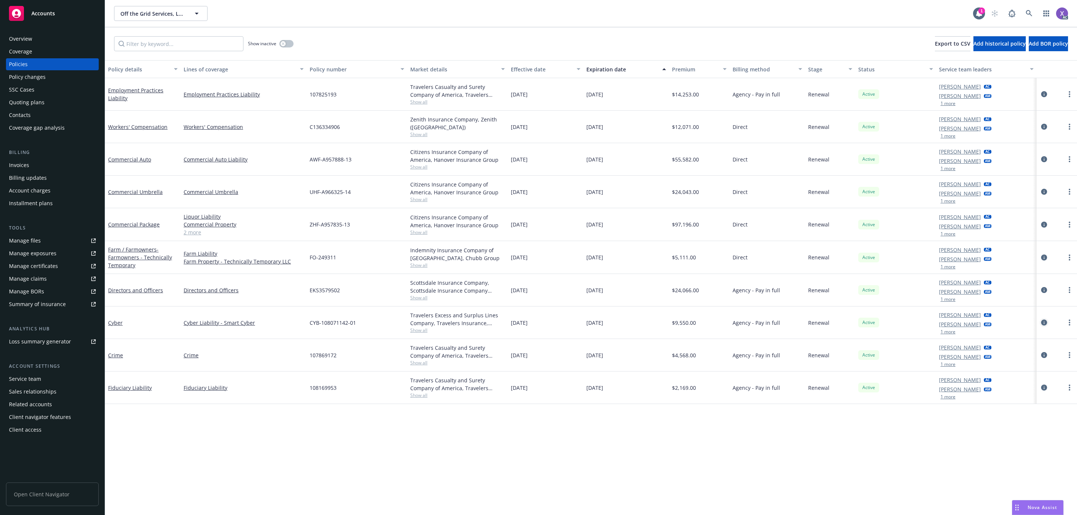
click at [1046, 323] on icon "circleInformation" at bounding box center [1044, 323] width 6 height 6
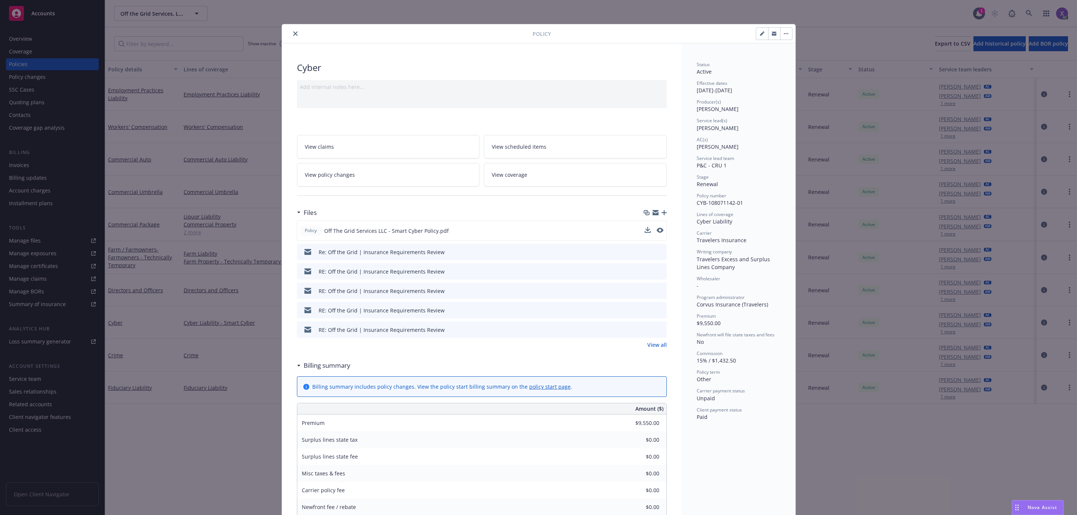
scroll to position [22, 0]
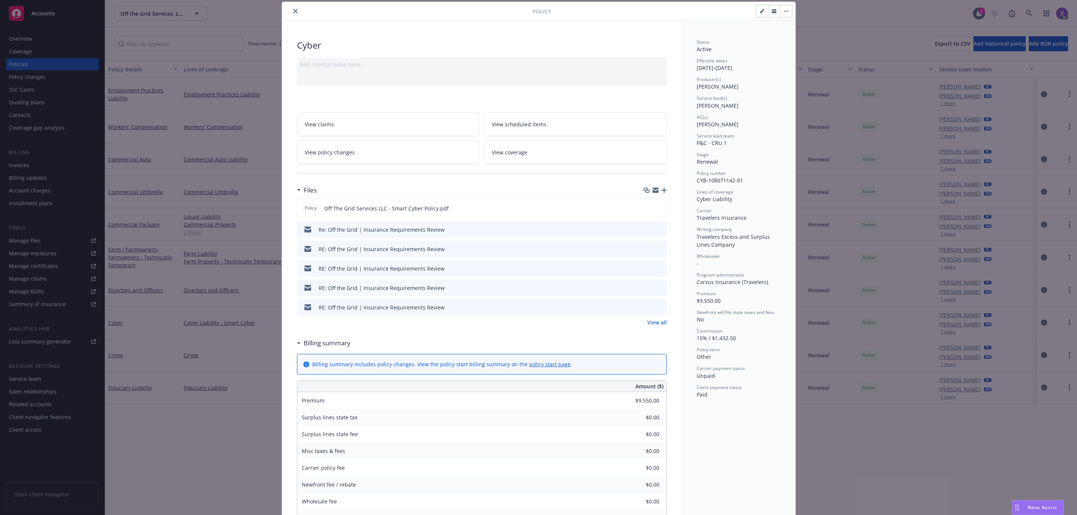
click at [293, 10] on icon "close" at bounding box center [295, 11] width 4 height 4
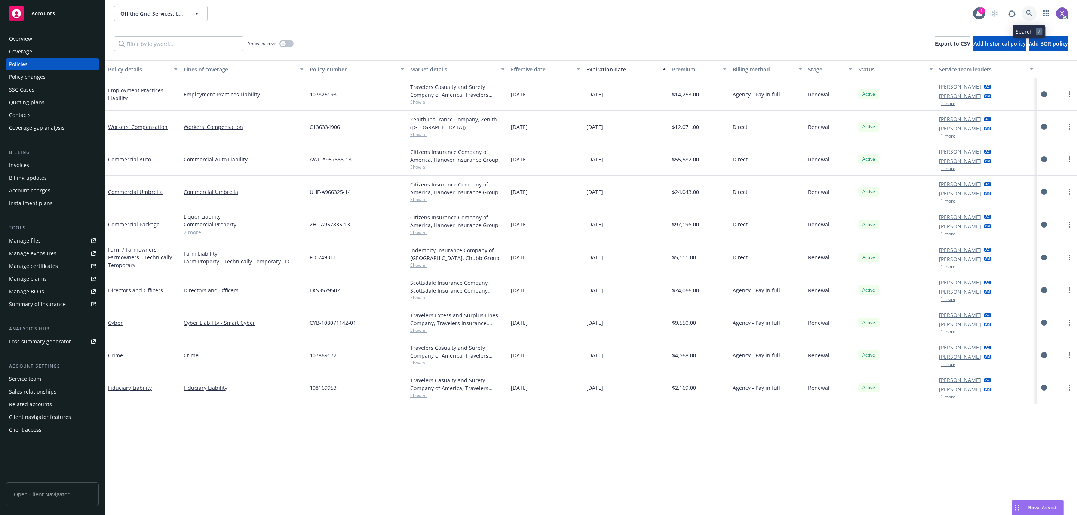
click at [1028, 14] on icon at bounding box center [1028, 13] width 7 height 7
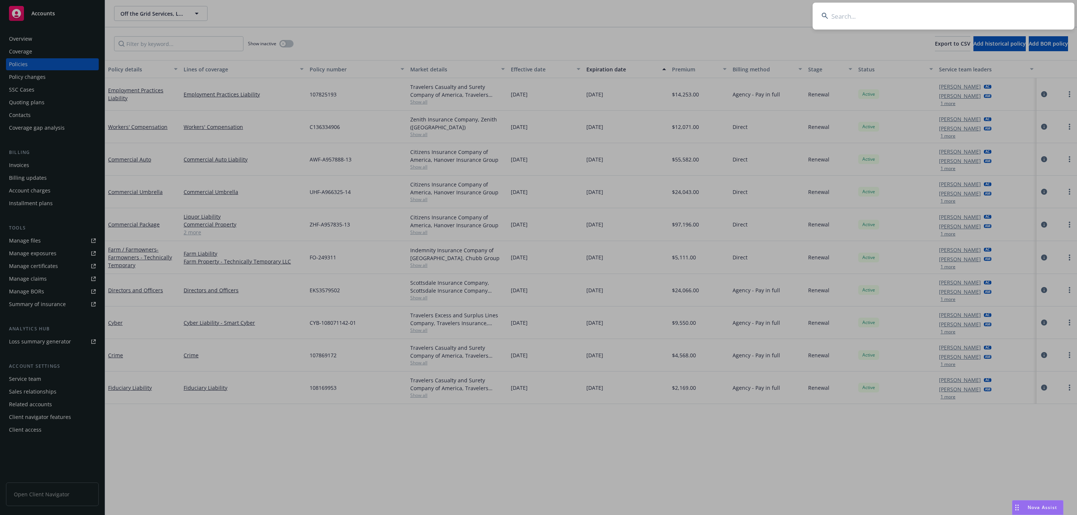
click at [939, 8] on input at bounding box center [943, 16] width 262 height 27
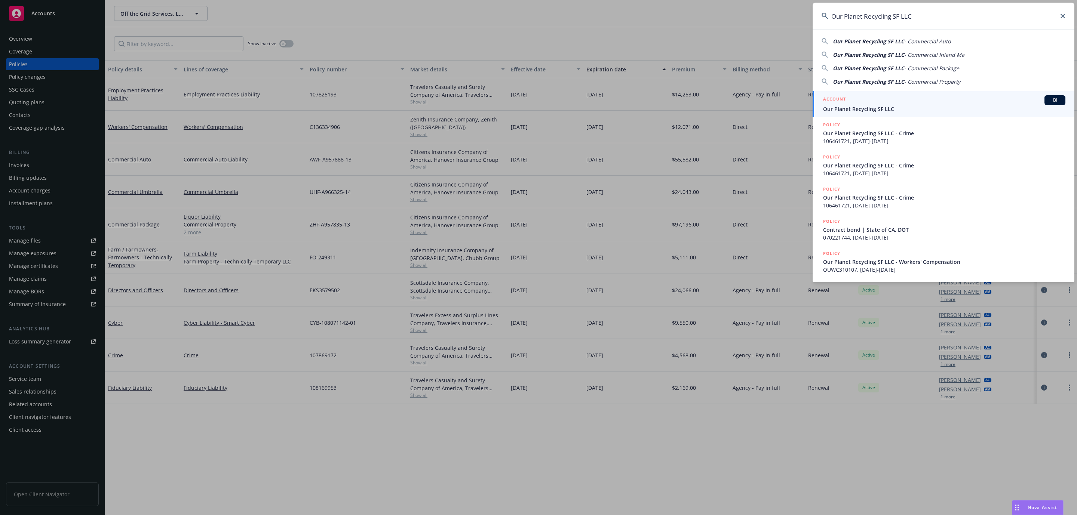
type input "Our Planet Recycling SF LLC"
click at [869, 111] on span "Our Planet Recycling SF LLC" at bounding box center [944, 109] width 242 height 8
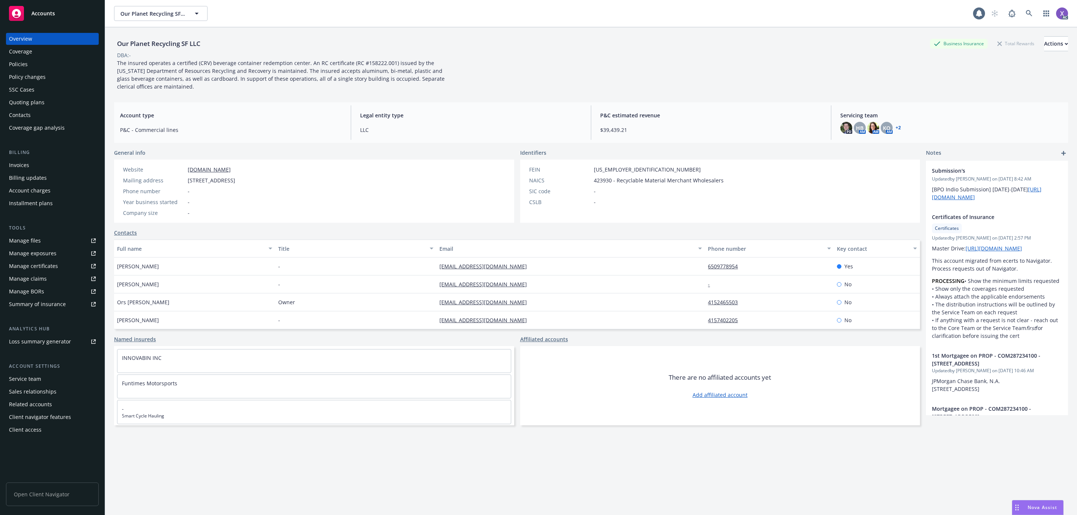
click at [26, 164] on div "Invoices" at bounding box center [19, 165] width 20 height 12
